Goal: Task Accomplishment & Management: Manage account settings

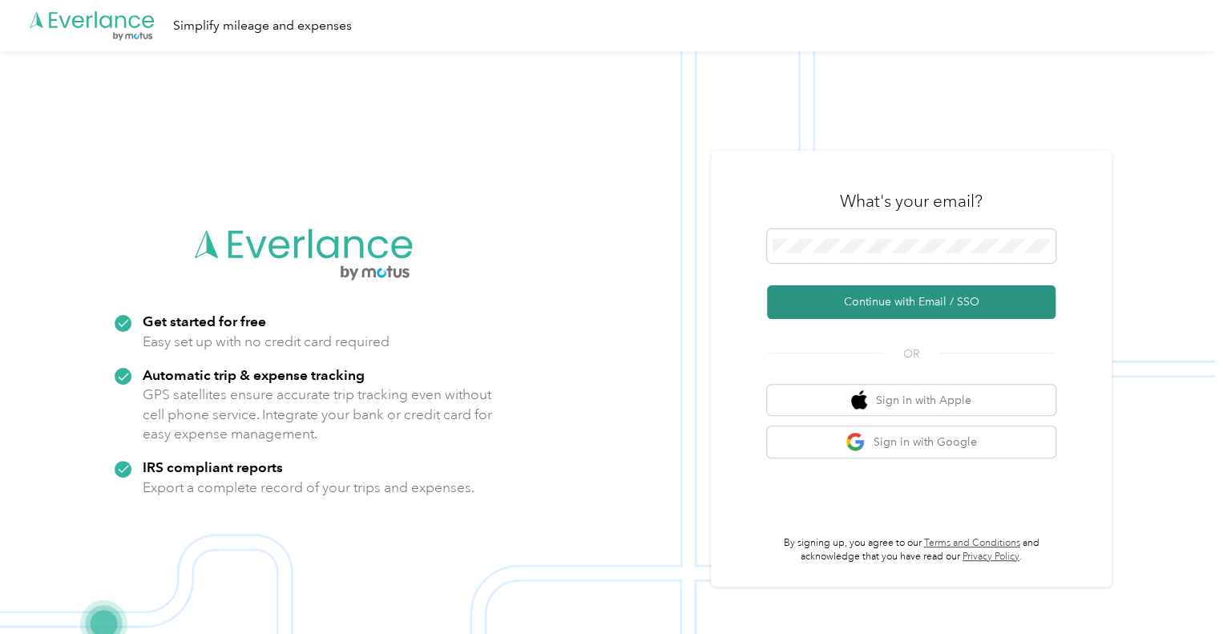
click at [912, 299] on button "Continue with Email / SSO" at bounding box center [911, 302] width 289 height 34
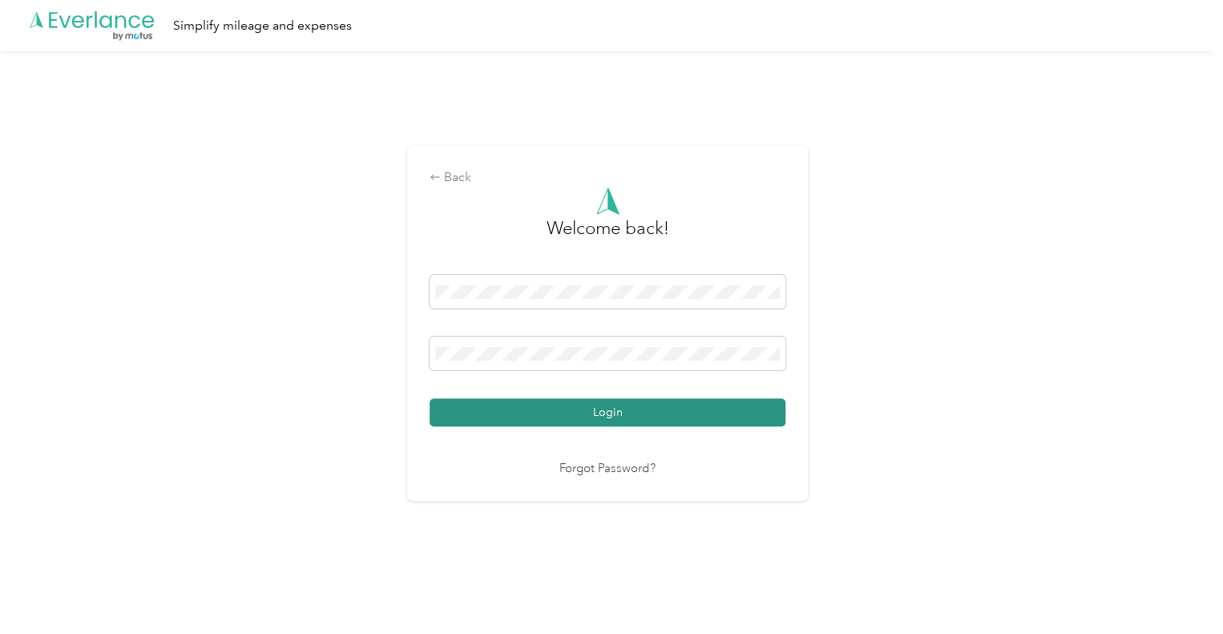
click at [606, 410] on button "Login" at bounding box center [608, 412] width 356 height 28
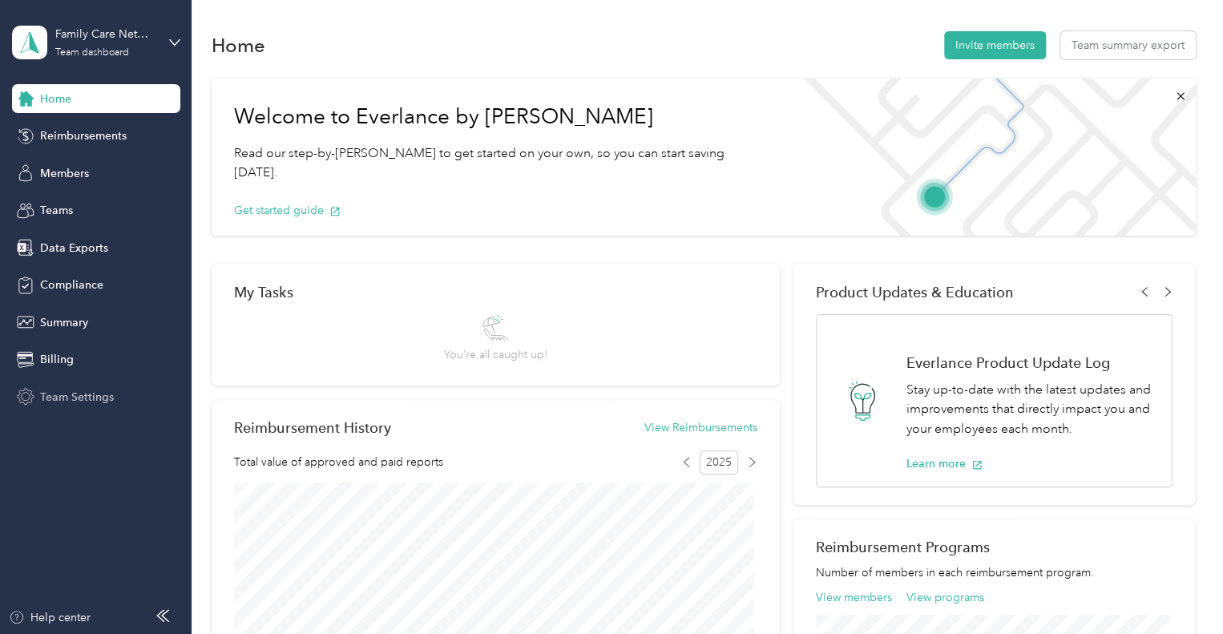
click at [66, 406] on div "Team Settings" at bounding box center [96, 396] width 168 height 29
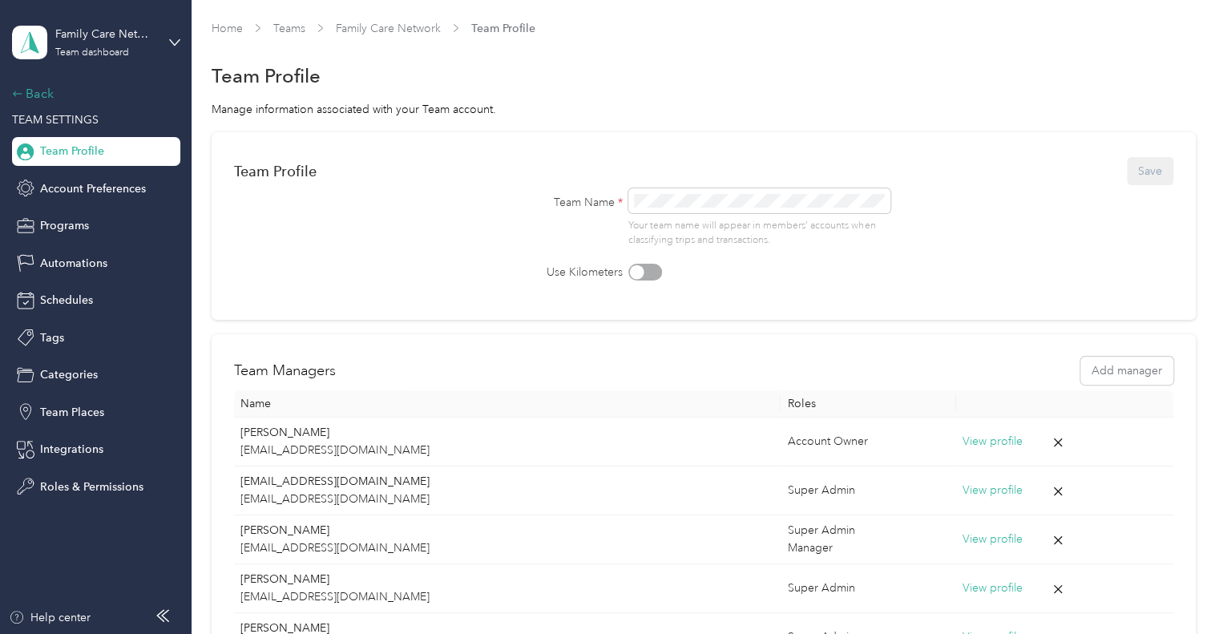
click at [34, 89] on div "Back" at bounding box center [92, 93] width 160 height 19
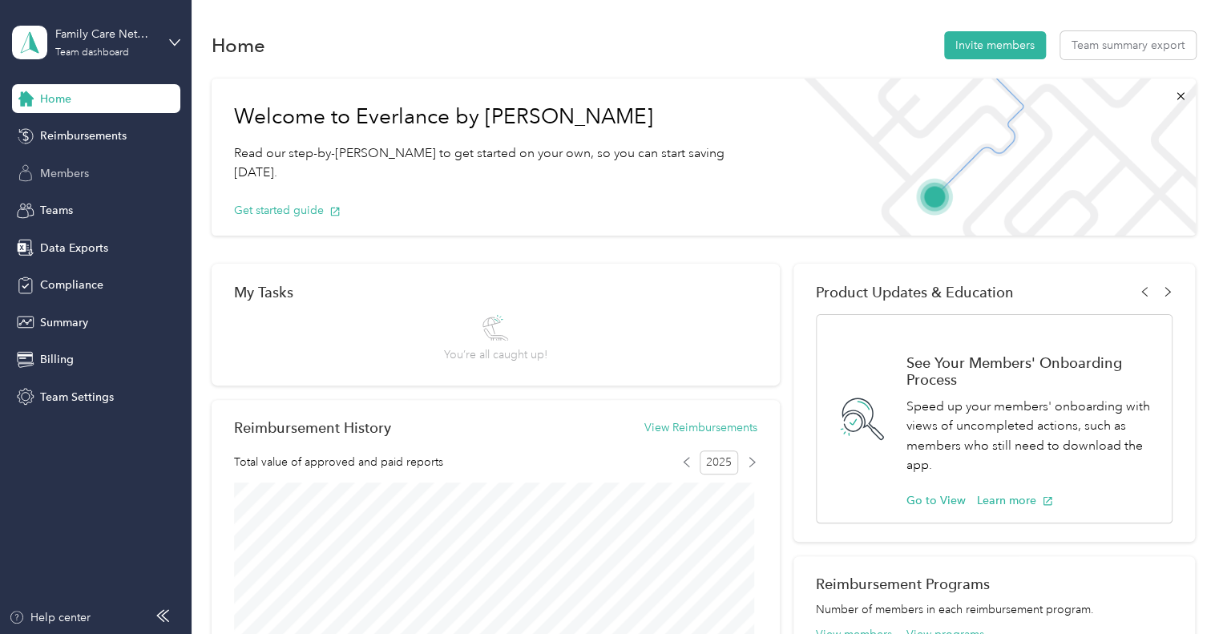
click at [61, 171] on span "Members" at bounding box center [64, 173] width 49 height 17
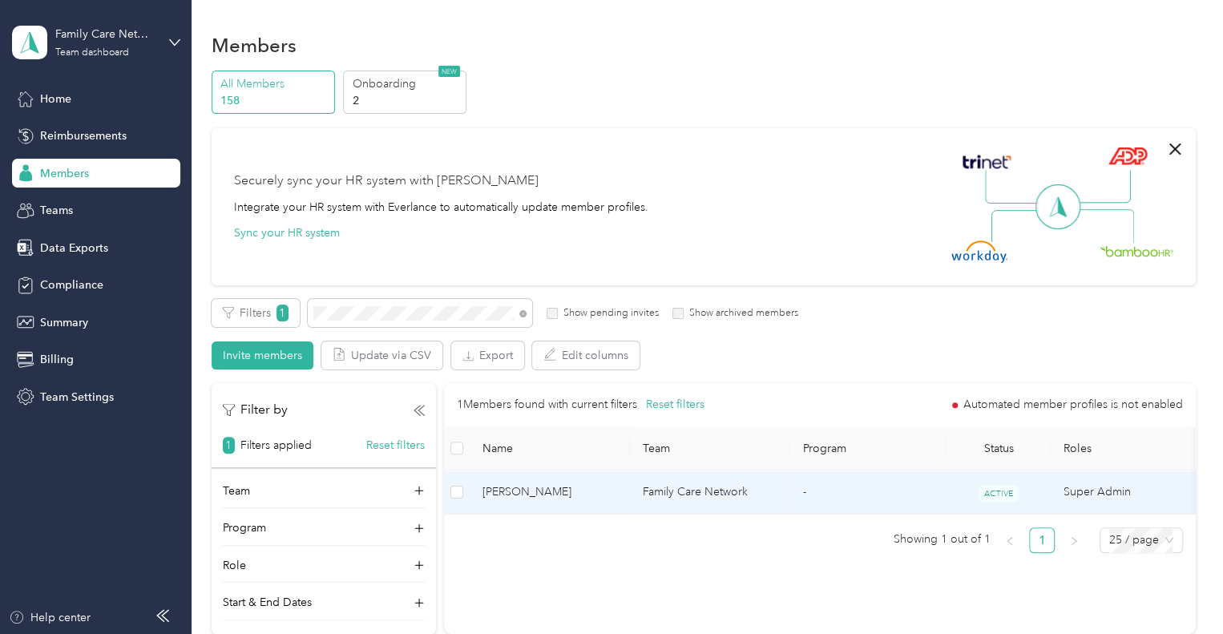
click at [700, 491] on td "Family Care Network" at bounding box center [710, 493] width 160 height 44
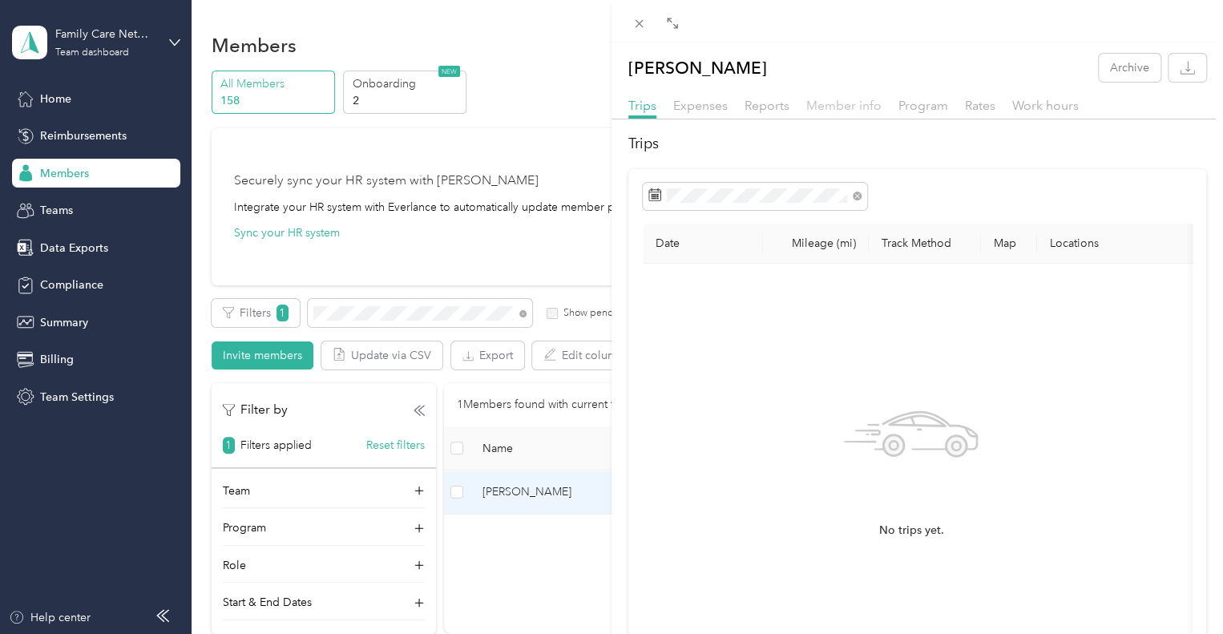
click at [829, 111] on span "Member info" at bounding box center [843, 105] width 75 height 15
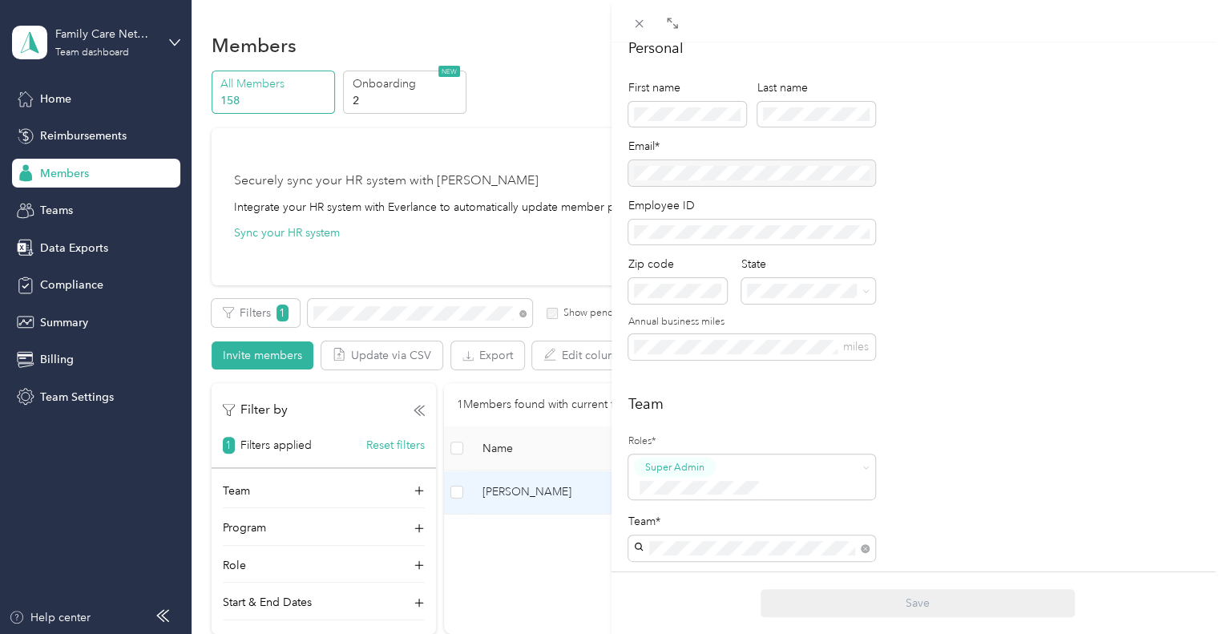
scroll to position [115, 0]
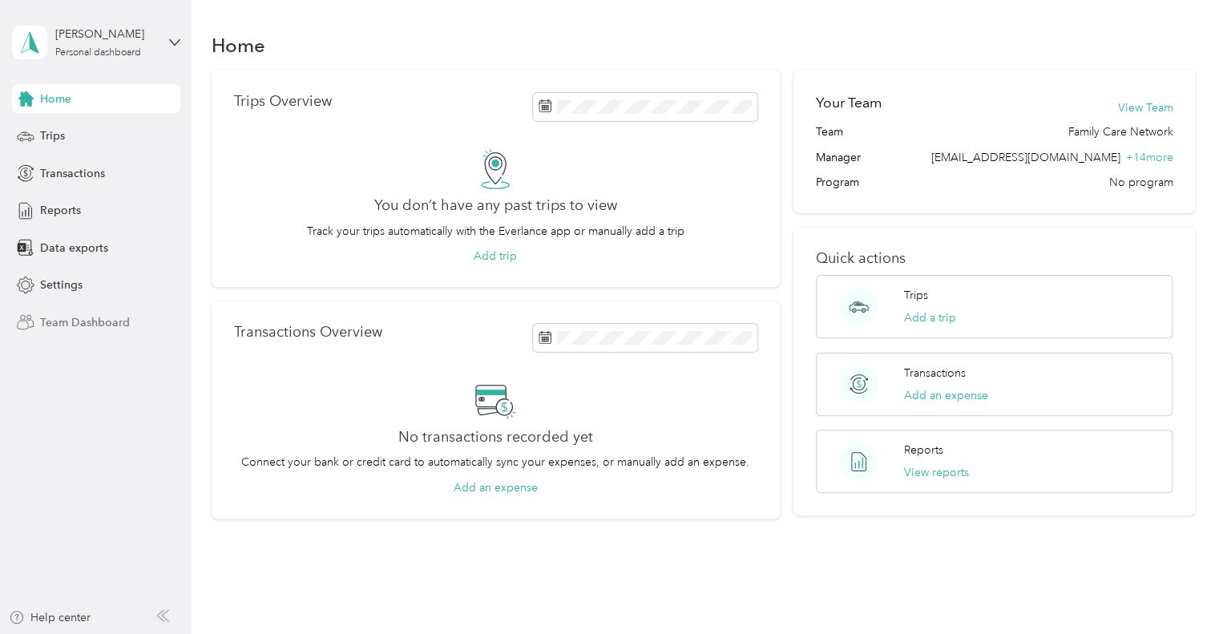
click at [103, 320] on span "Team Dashboard" at bounding box center [85, 322] width 90 height 17
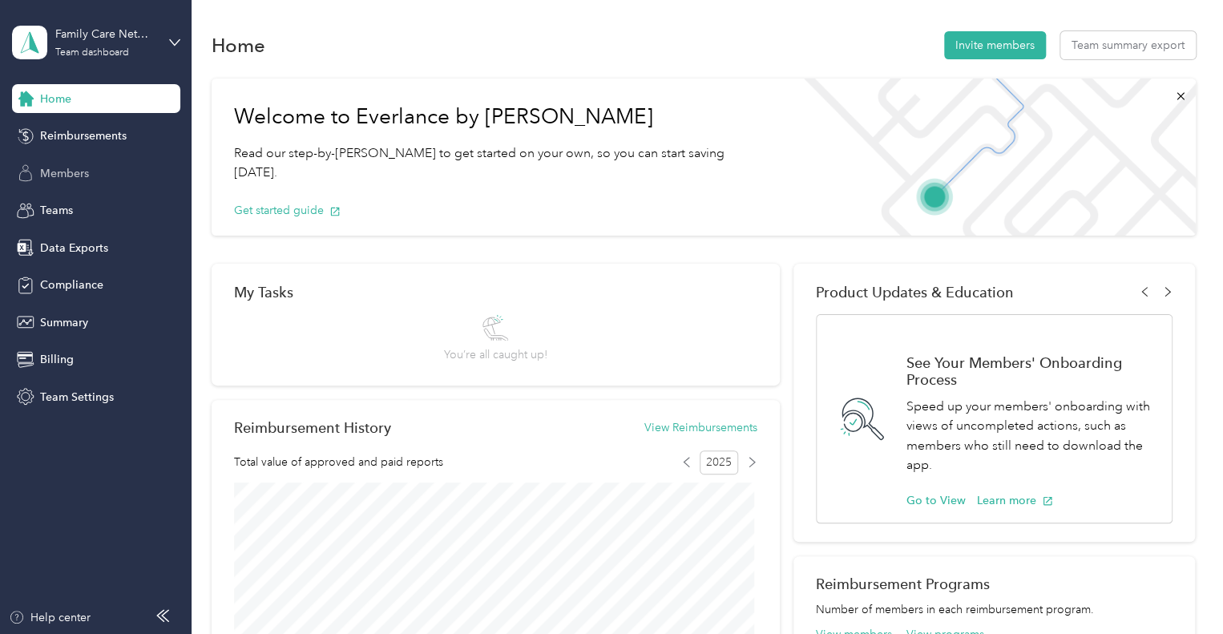
click at [55, 176] on span "Members" at bounding box center [64, 173] width 49 height 17
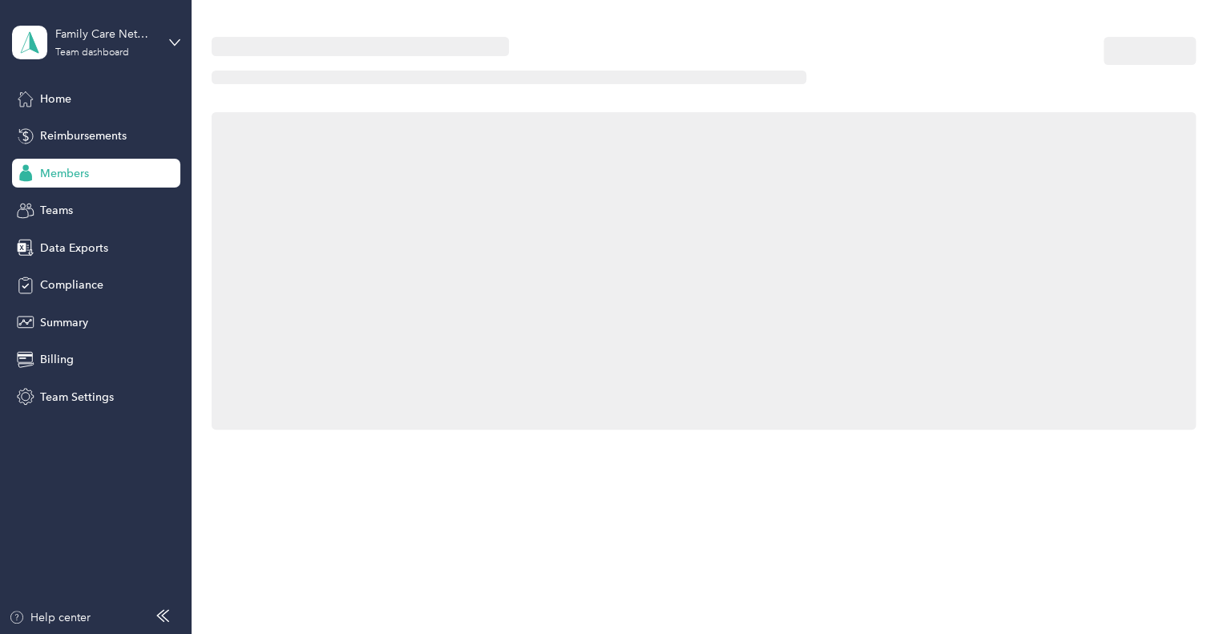
click at [55, 176] on span "Members" at bounding box center [64, 173] width 49 height 17
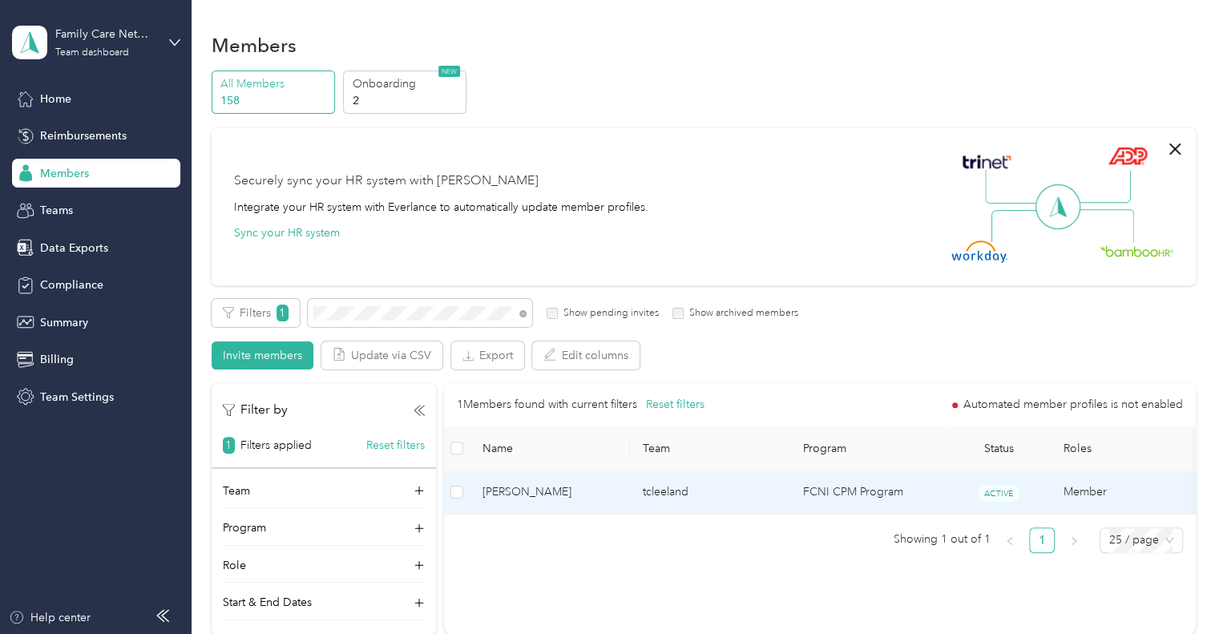
click at [524, 491] on span "[PERSON_NAME]" at bounding box center [550, 492] width 135 height 18
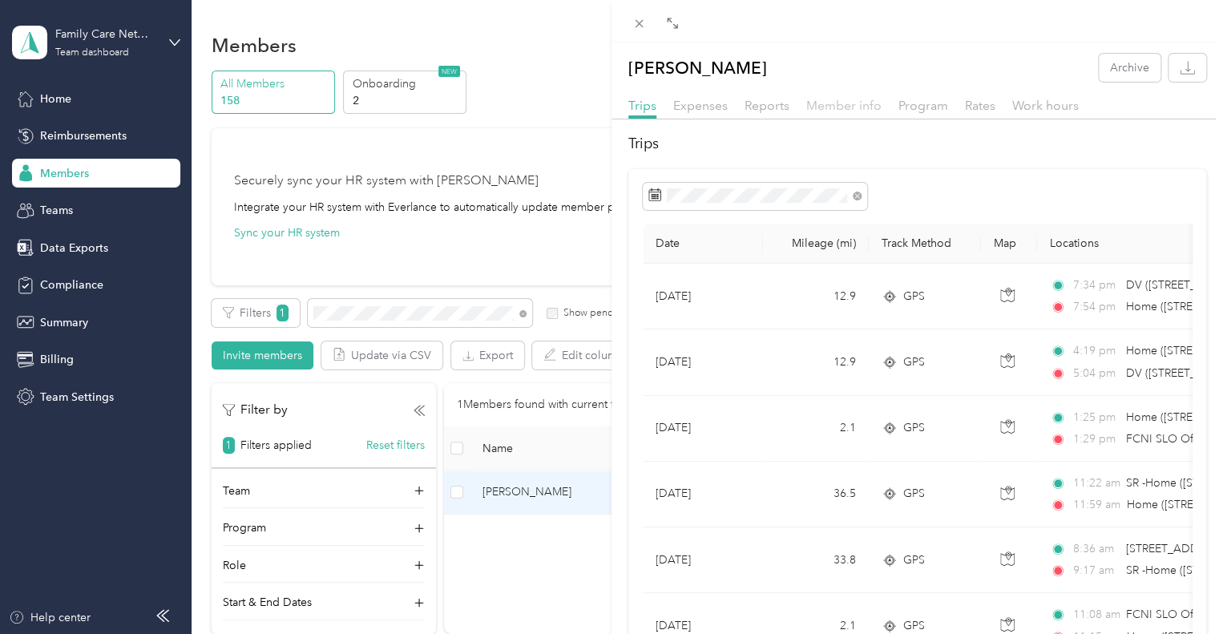
click at [853, 105] on span "Member info" at bounding box center [843, 105] width 75 height 15
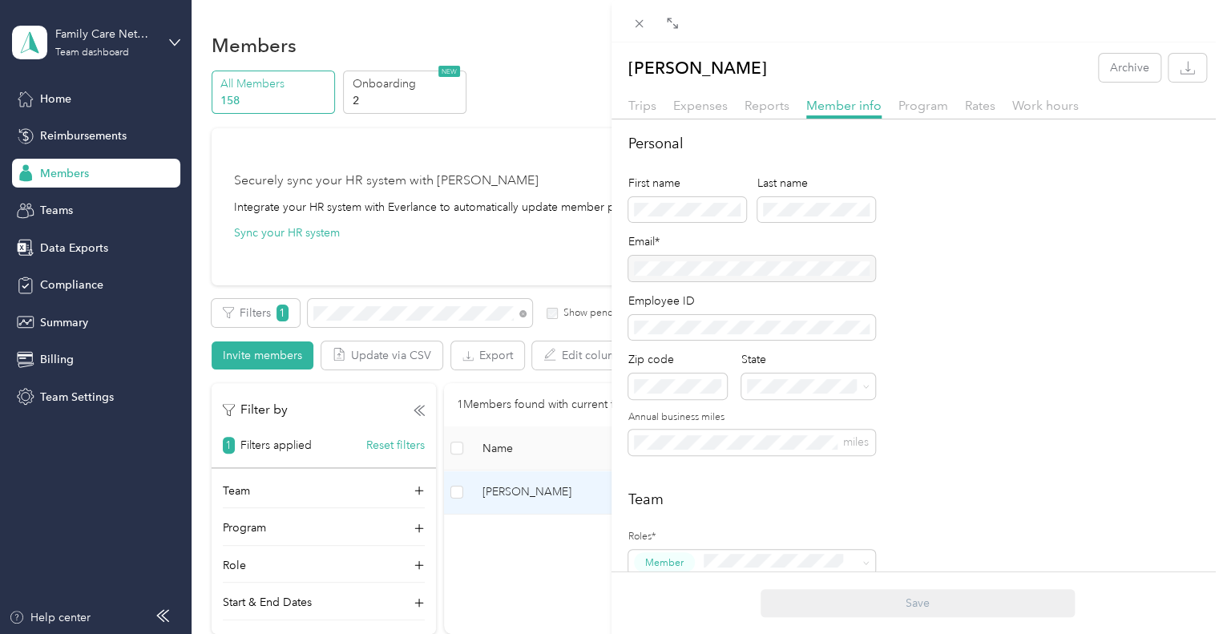
click at [404, 307] on div "[PERSON_NAME] Archive Trips Expenses Reports Member info Program Rates Work hou…" at bounding box center [611, 317] width 1223 height 634
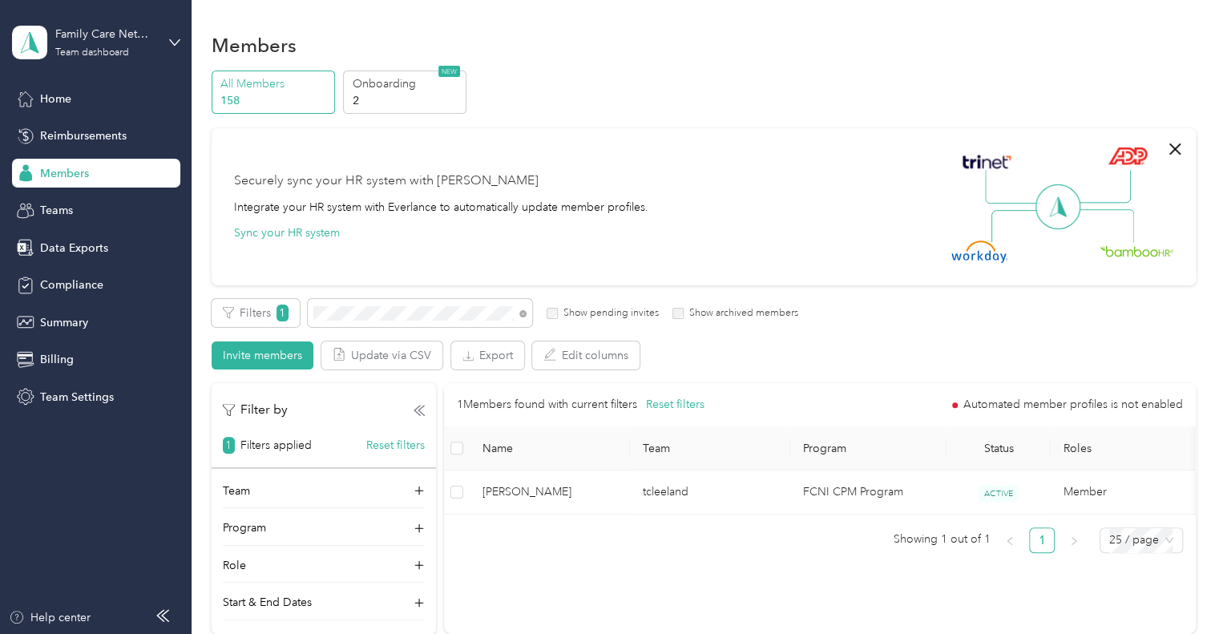
click at [404, 307] on div at bounding box center [611, 317] width 1223 height 634
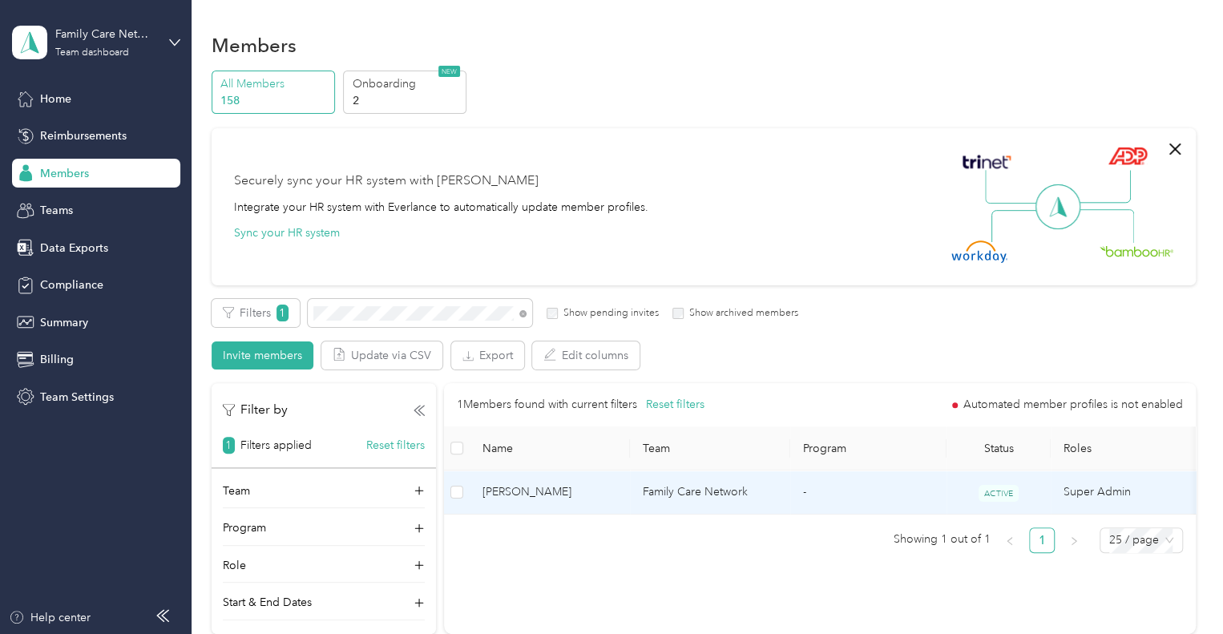
click at [527, 487] on span "[PERSON_NAME]" at bounding box center [550, 492] width 135 height 18
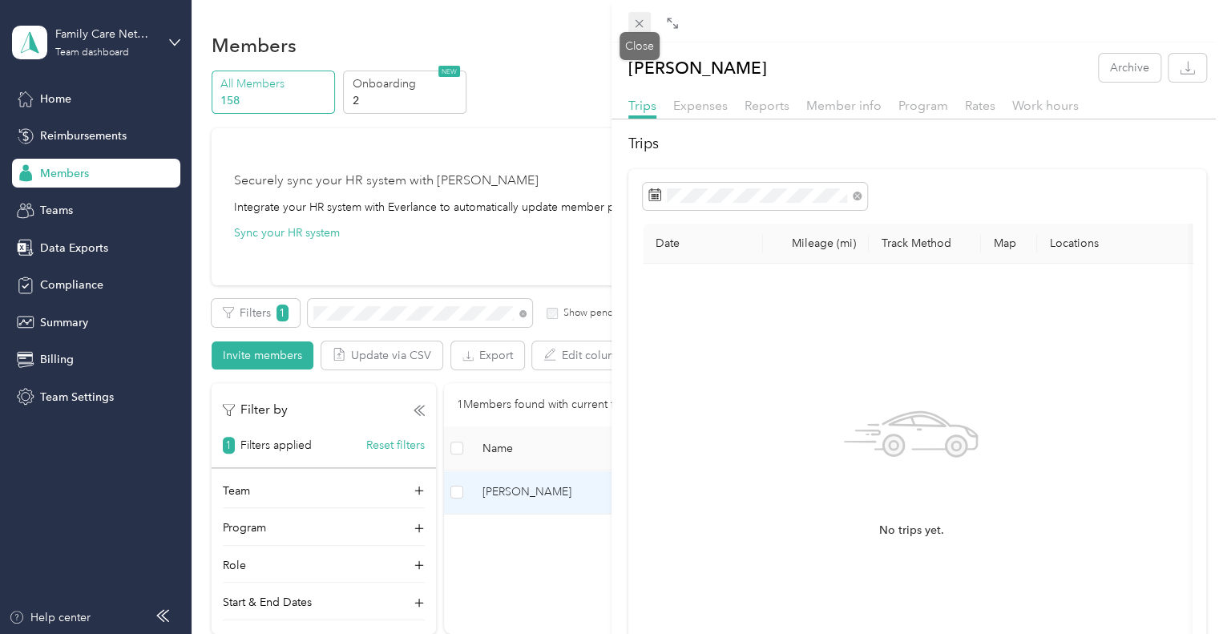
click at [638, 20] on icon at bounding box center [640, 24] width 14 height 14
